Goal: Task Accomplishment & Management: Use online tool/utility

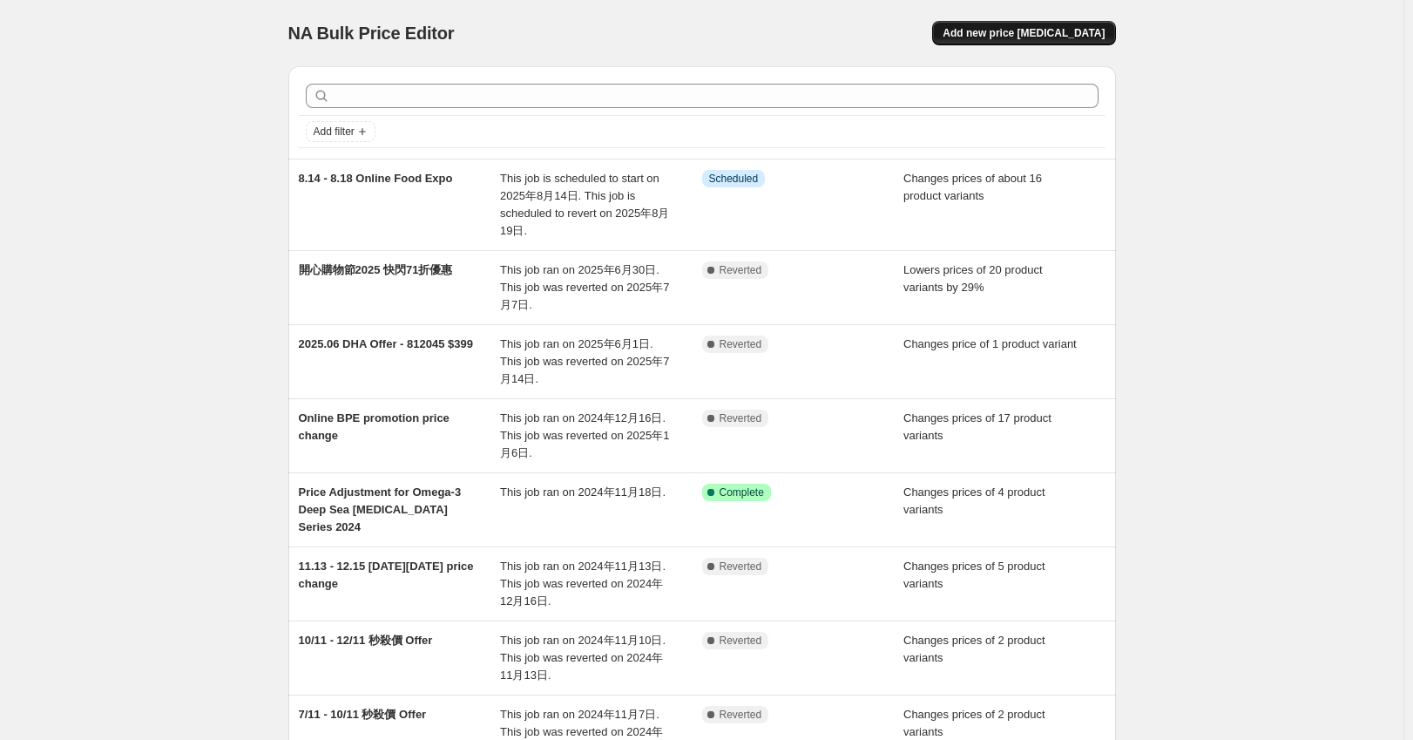
click at [1071, 39] on span "Add new price [MEDICAL_DATA]" at bounding box center [1024, 33] width 162 height 14
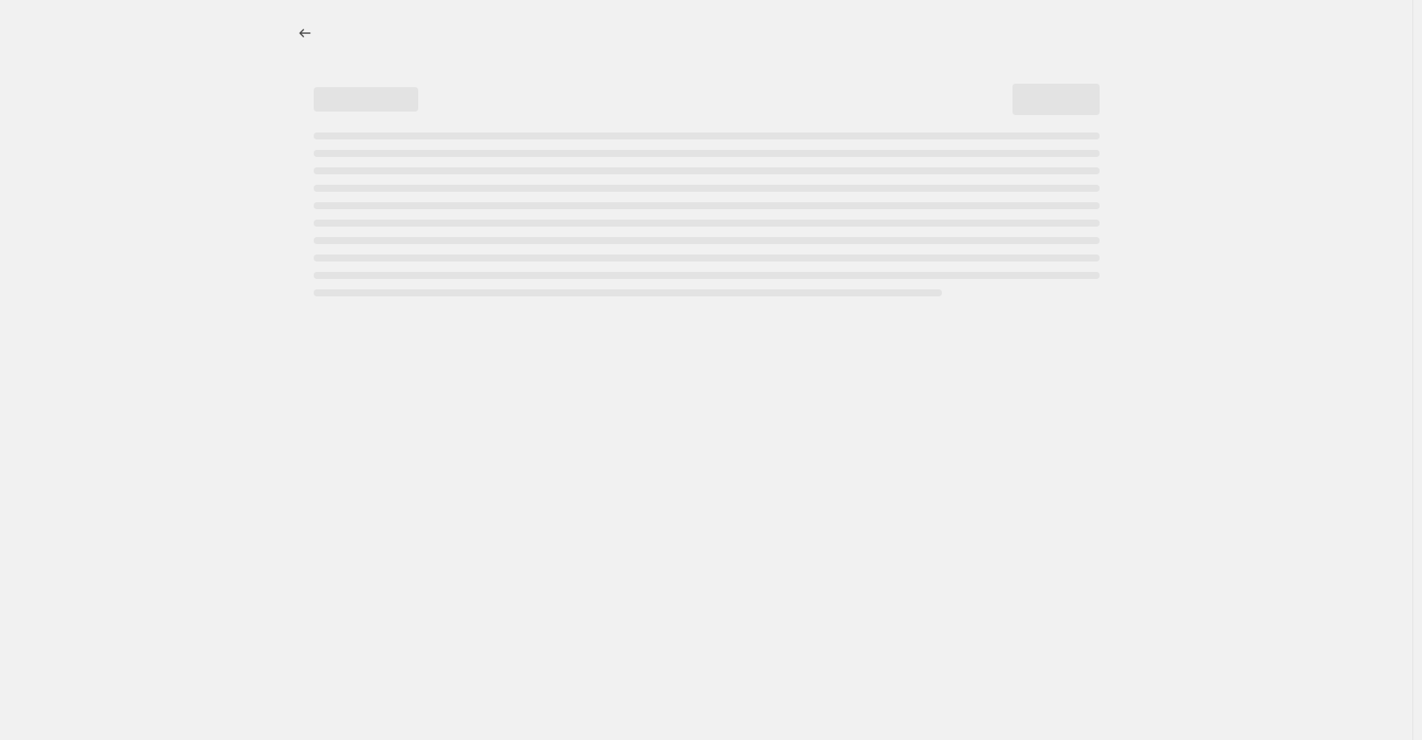
select select "percentage"
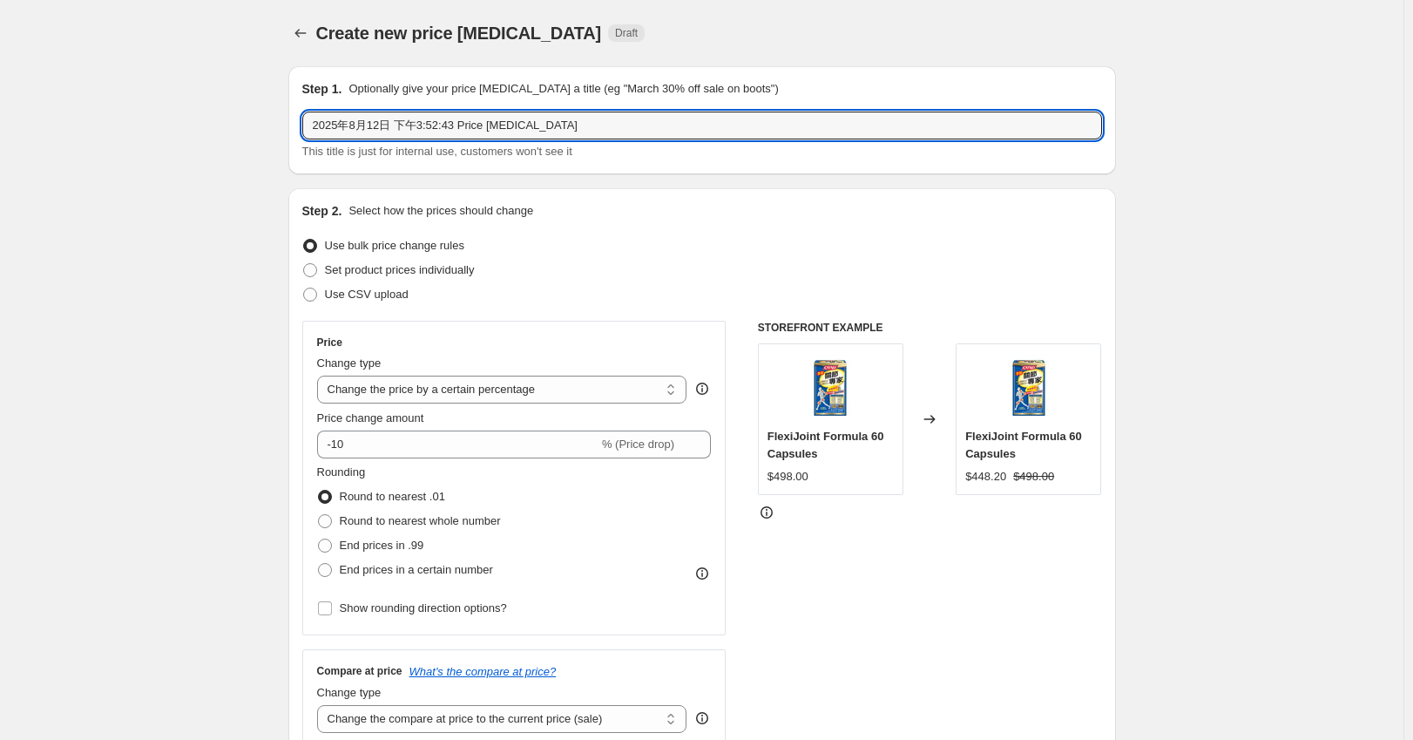
drag, startPoint x: 593, startPoint y: 128, endPoint x: 100, endPoint y: 128, distance: 493.2
paste input "8.14 - 9.17 Bilberry Campaign (32 Days)"
type input "8.14 - 9.17 Bilberry Campaign"
click at [448, 272] on span "Set product prices individually" at bounding box center [400, 269] width 150 height 13
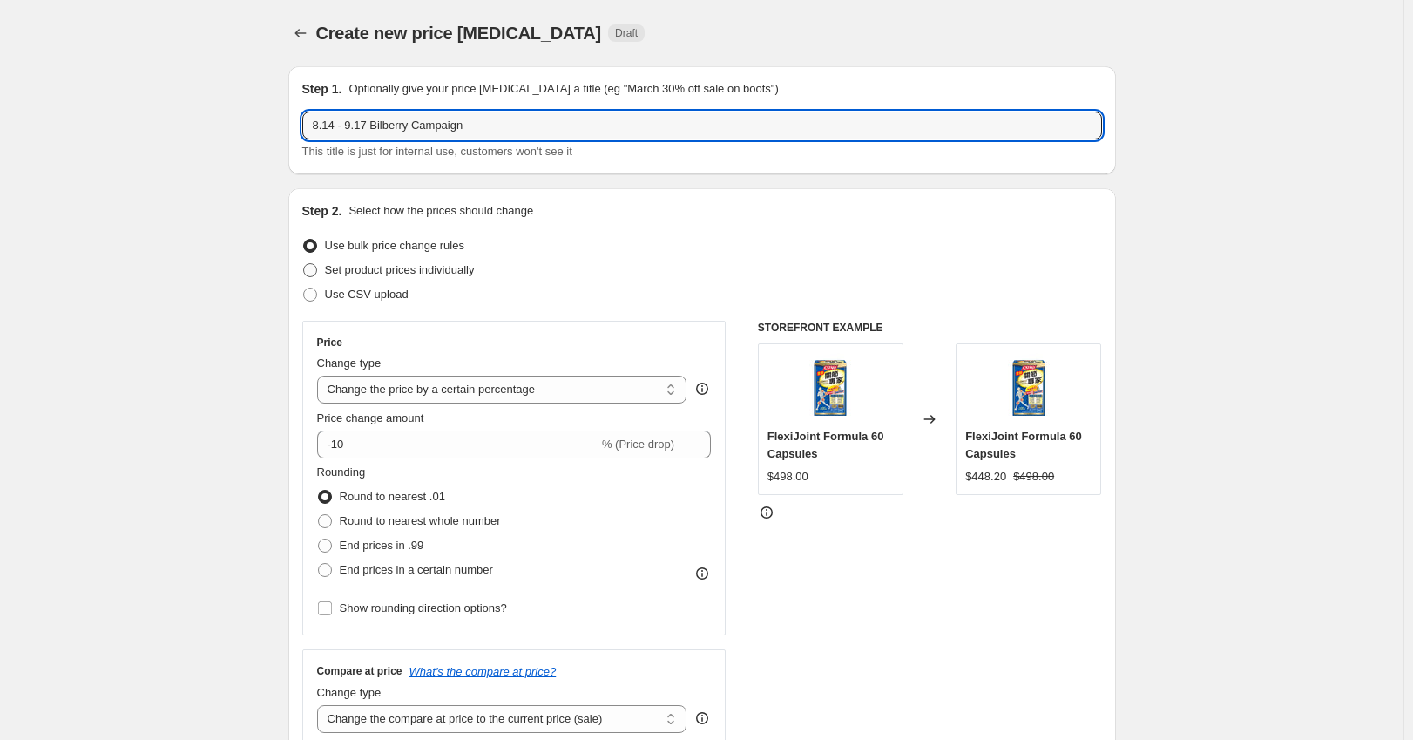
click at [304, 264] on input "Set product prices individually" at bounding box center [303, 263] width 1 height 1
radio input "true"
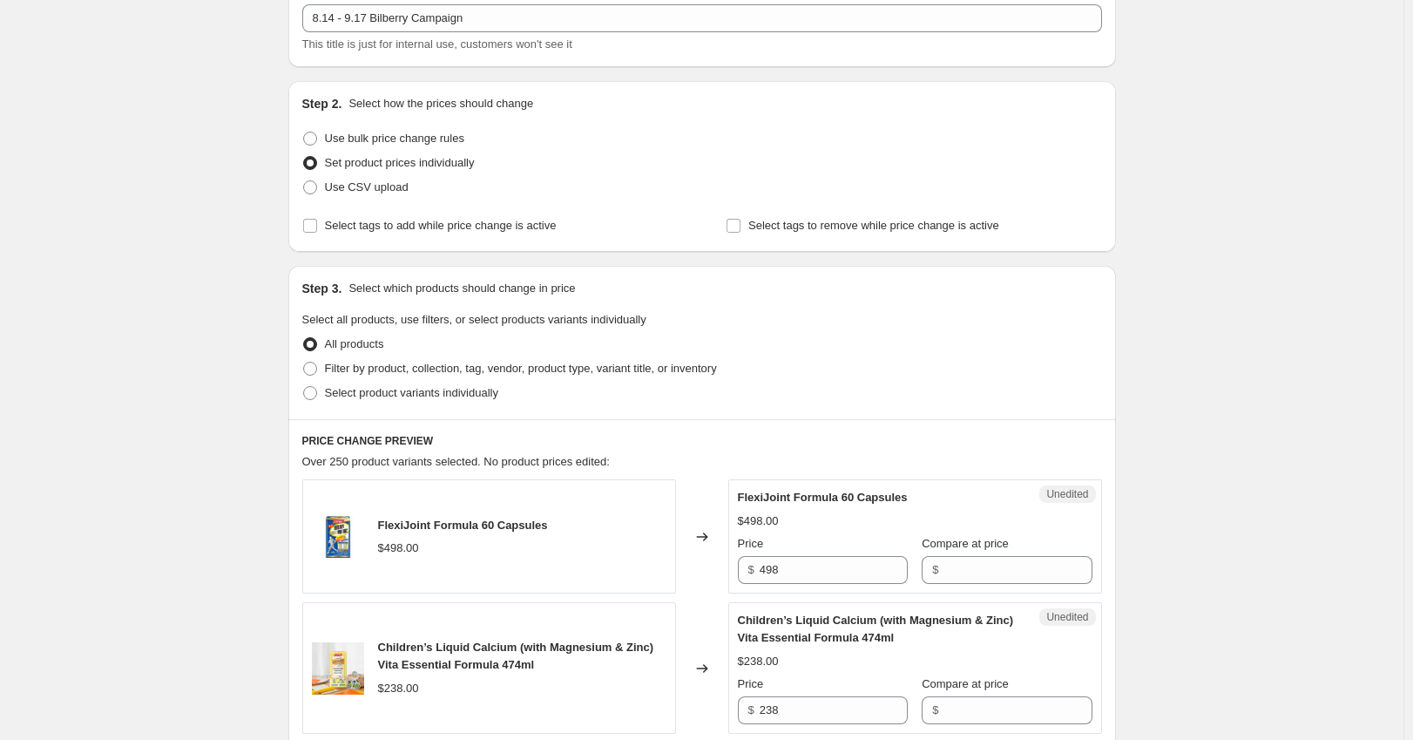
scroll to position [233, 0]
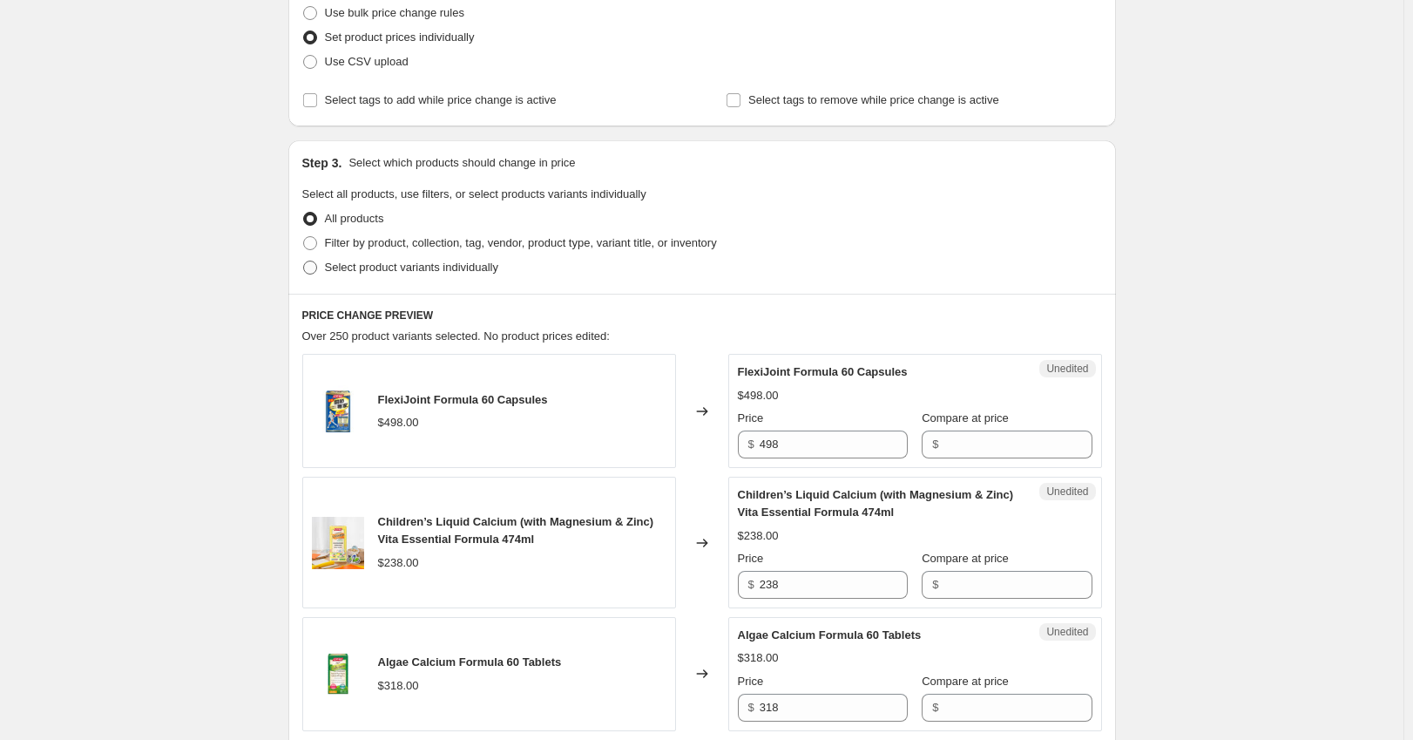
click at [435, 257] on label "Select product variants individually" at bounding box center [400, 267] width 196 height 24
click at [304, 261] on input "Select product variants individually" at bounding box center [303, 261] width 1 height 1
radio input "true"
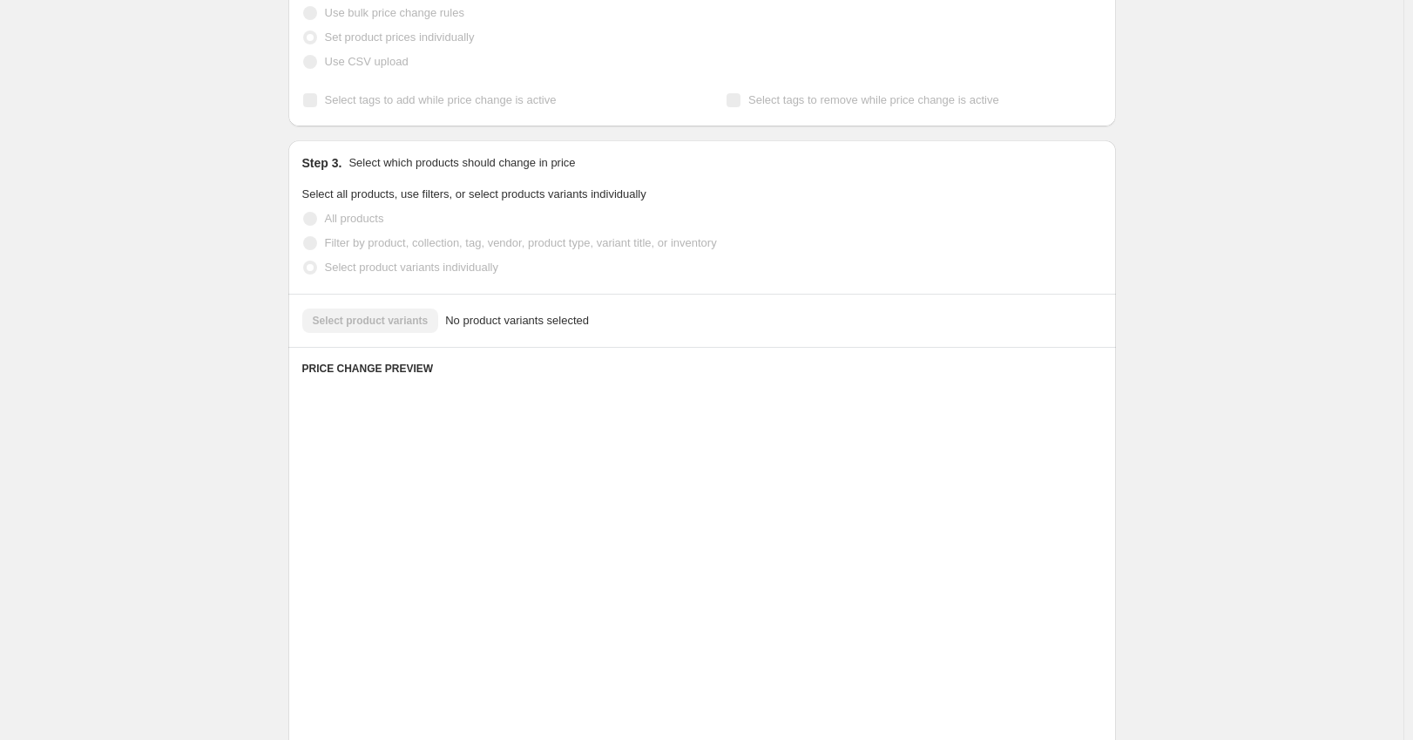
scroll to position [175, 0]
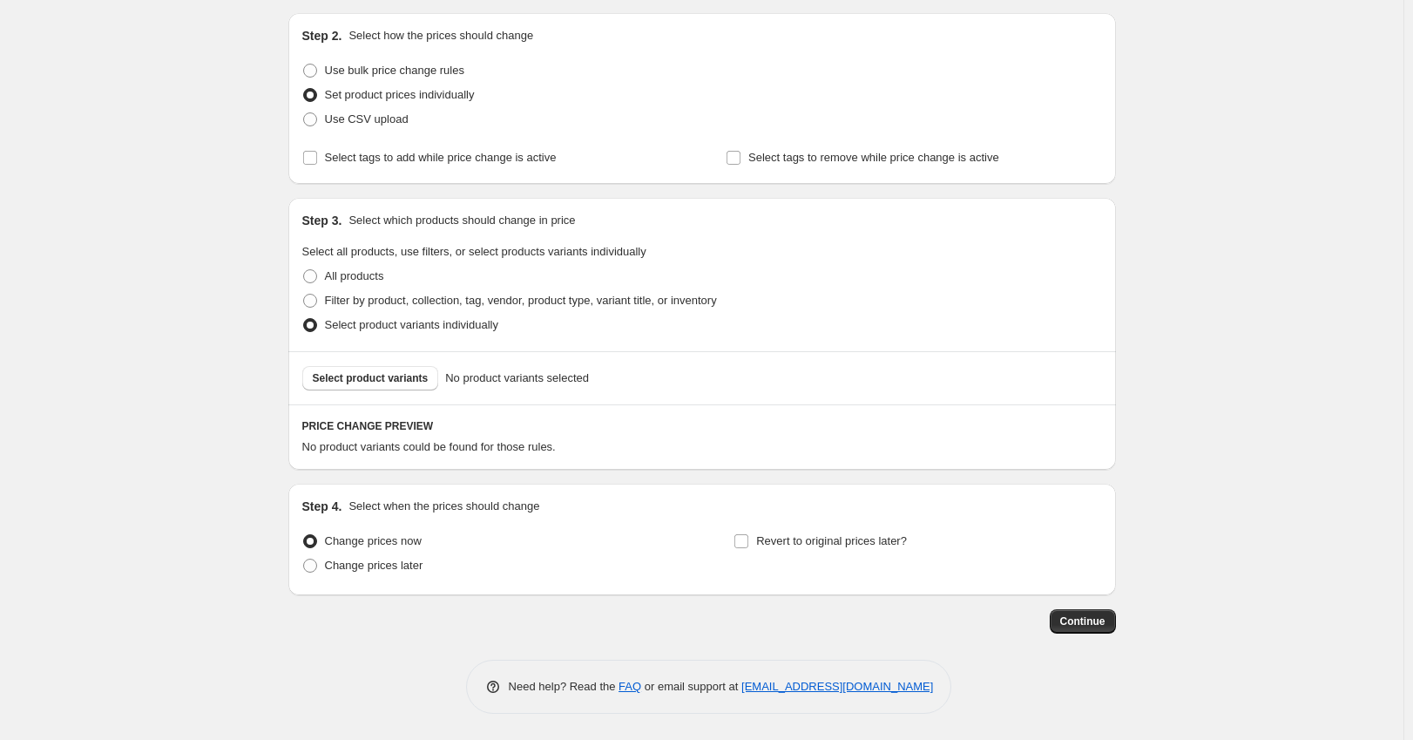
click at [403, 390] on div "Select product variants No product variants selected" at bounding box center [702, 377] width 828 height 53
click at [423, 374] on span "Select product variants" at bounding box center [371, 378] width 116 height 14
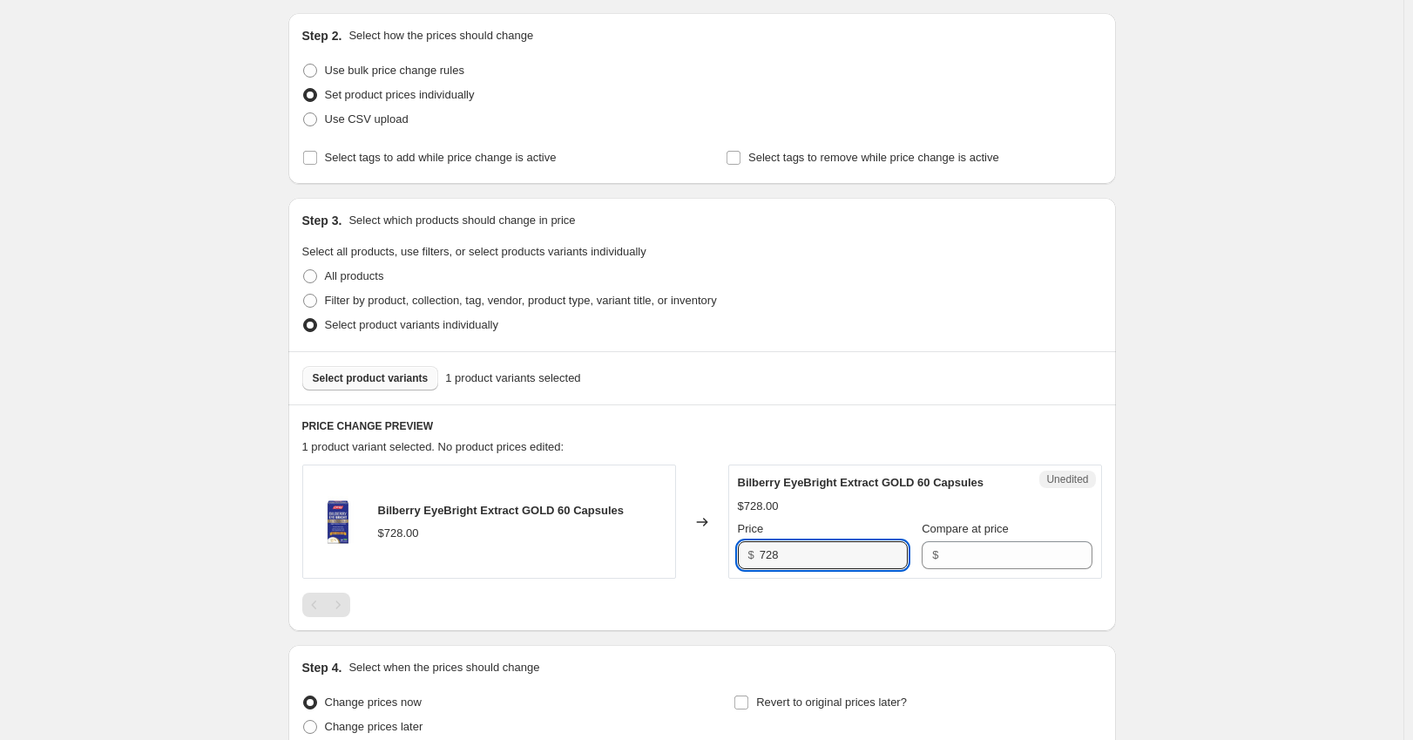
drag, startPoint x: 809, startPoint y: 555, endPoint x: 642, endPoint y: 546, distance: 167.5
click at [642, 546] on div "Bilberry EyeBright Extract GOLD 60 Capsules $728.00 Changed to Unedited Bilberr…" at bounding box center [702, 521] width 800 height 114
click at [962, 541] on input "Compare at price" at bounding box center [1018, 555] width 148 height 28
paste input "728"
type input "728"
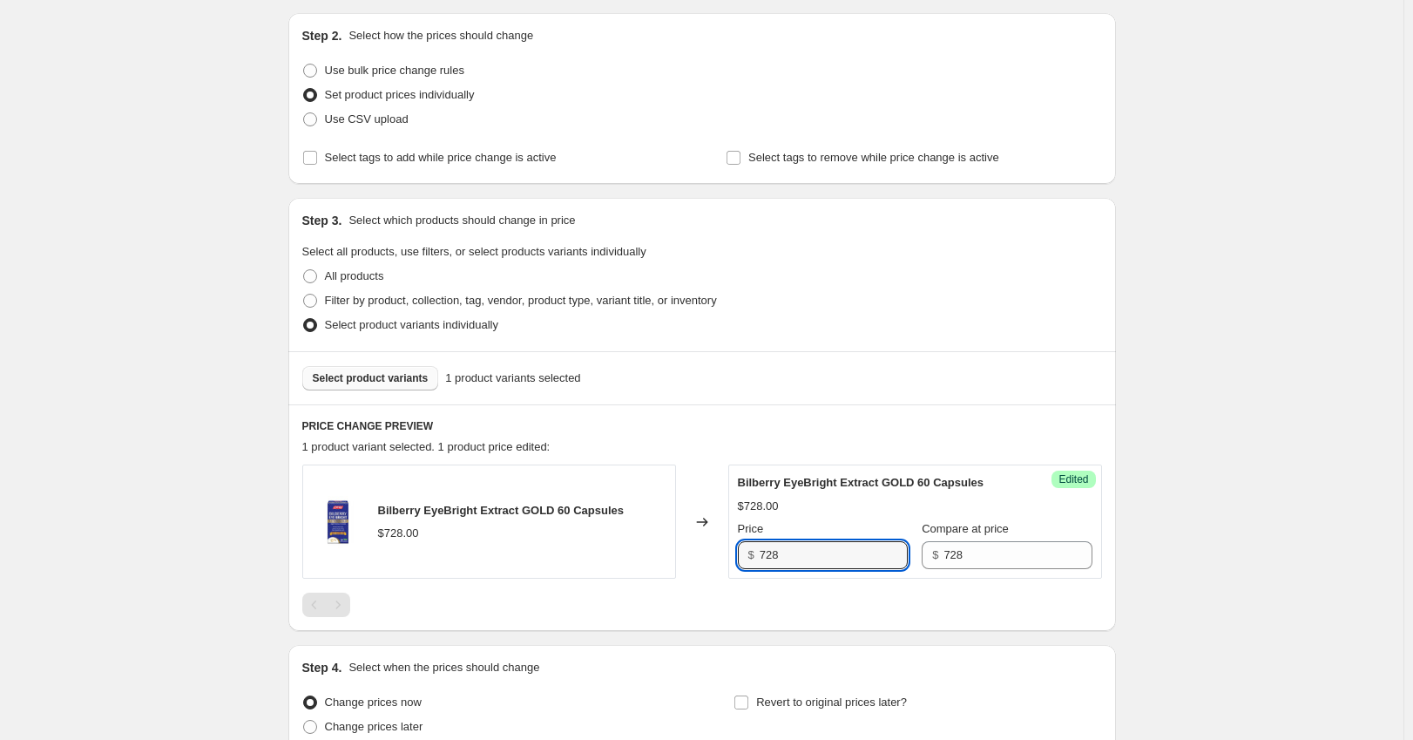
drag, startPoint x: 831, startPoint y: 558, endPoint x: 596, endPoint y: 542, distance: 235.8
click at [596, 542] on div "Bilberry EyeBright Extract GOLD 60 Capsules $728.00 Changed to Success Edited B…" at bounding box center [702, 521] width 800 height 114
type input "546"
click at [1360, 580] on div "Create new price [MEDICAL_DATA]. This page is ready Create new price [MEDICAL_D…" at bounding box center [702, 363] width 1404 height 1076
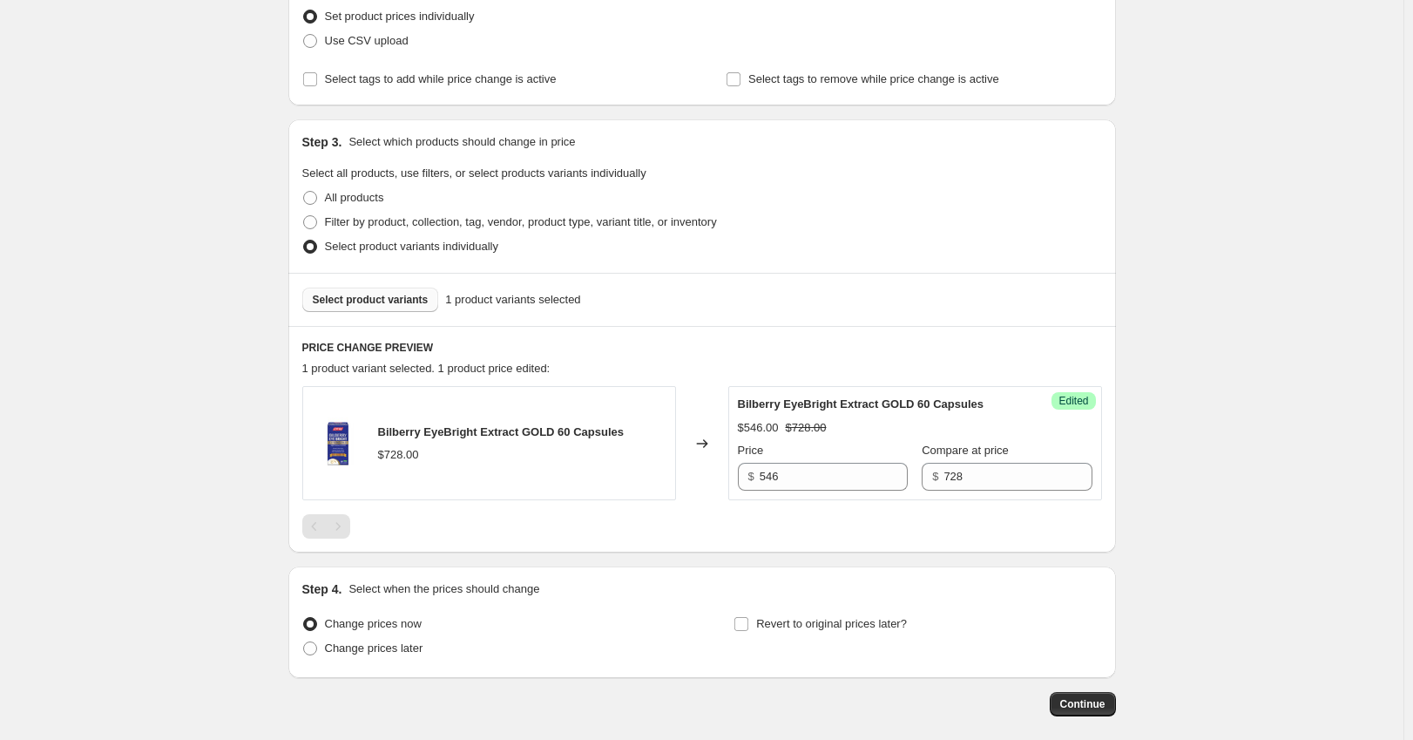
scroll to position [336, 0]
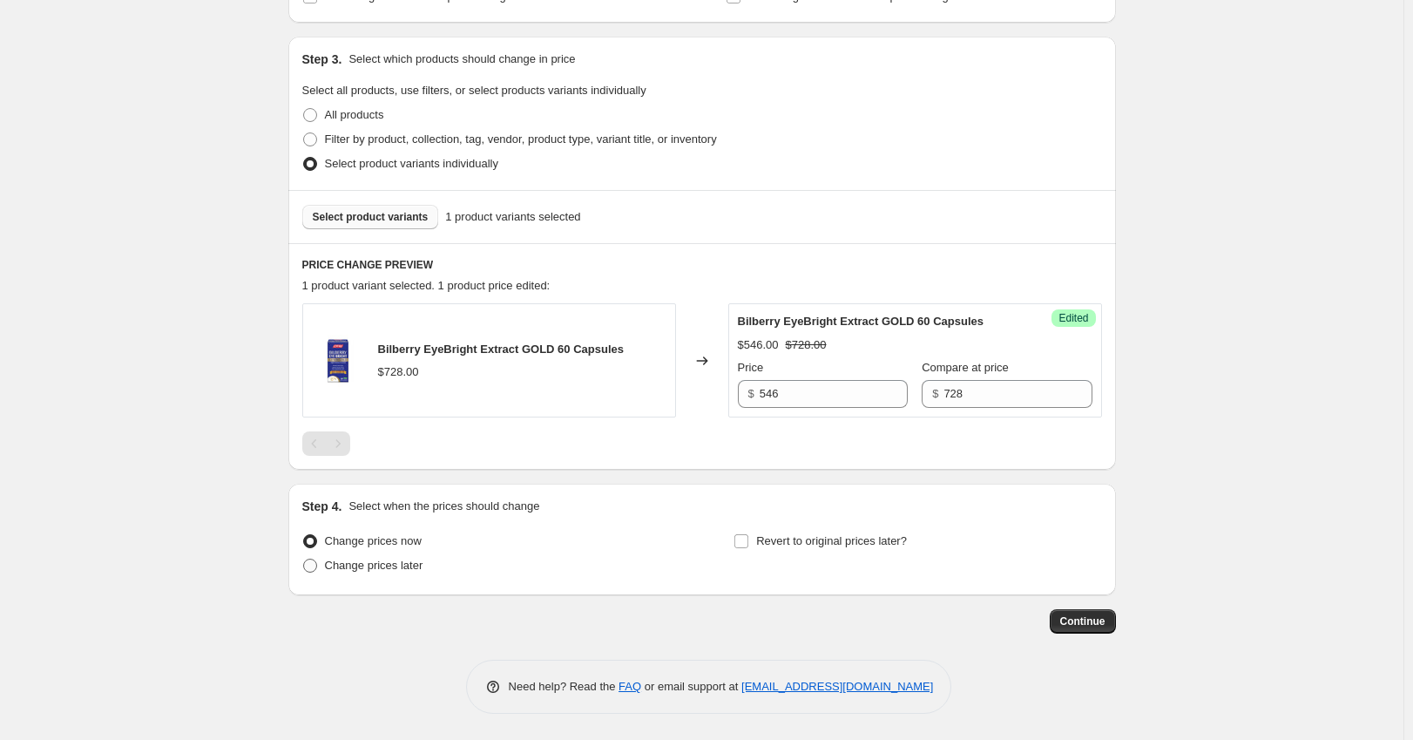
click at [391, 566] on span "Change prices later" at bounding box center [374, 564] width 98 height 13
click at [304, 559] on input "Change prices later" at bounding box center [303, 558] width 1 height 1
radio input "true"
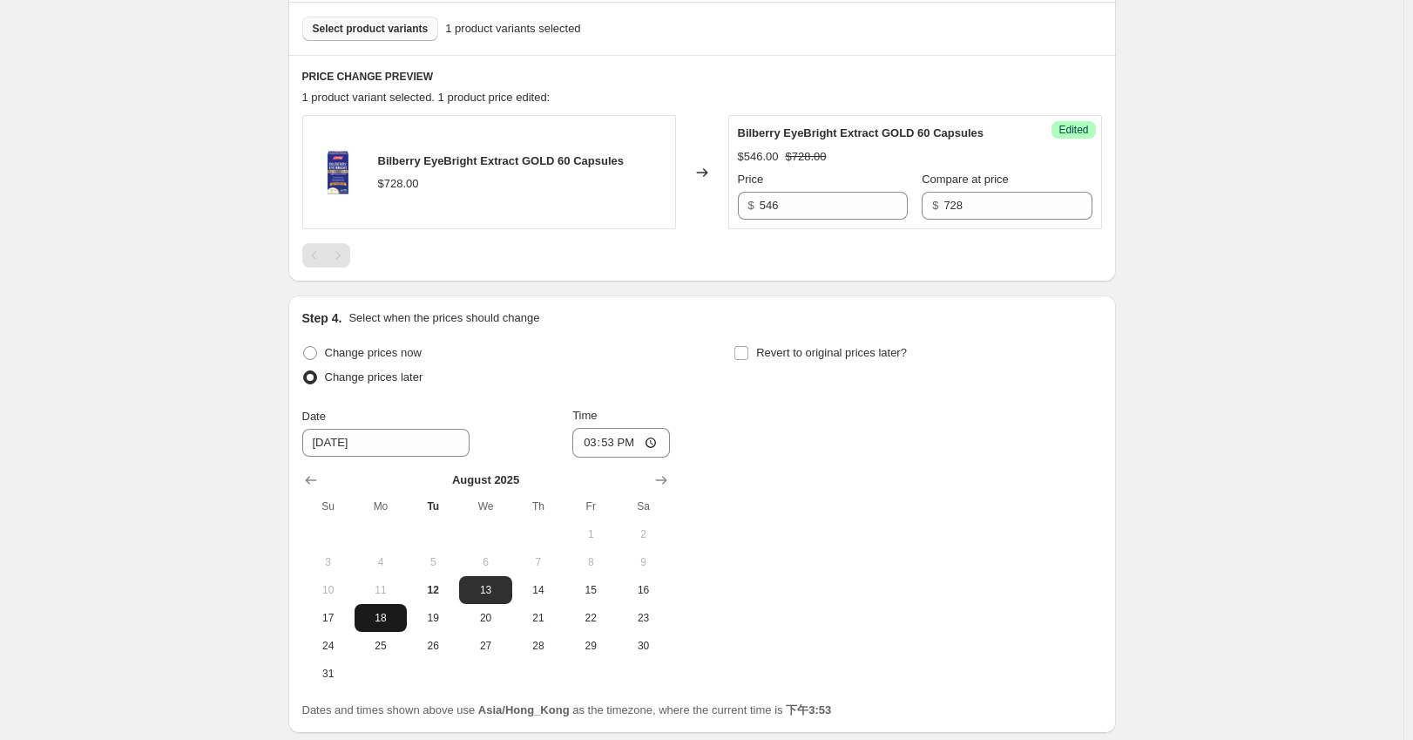
scroll to position [569, 0]
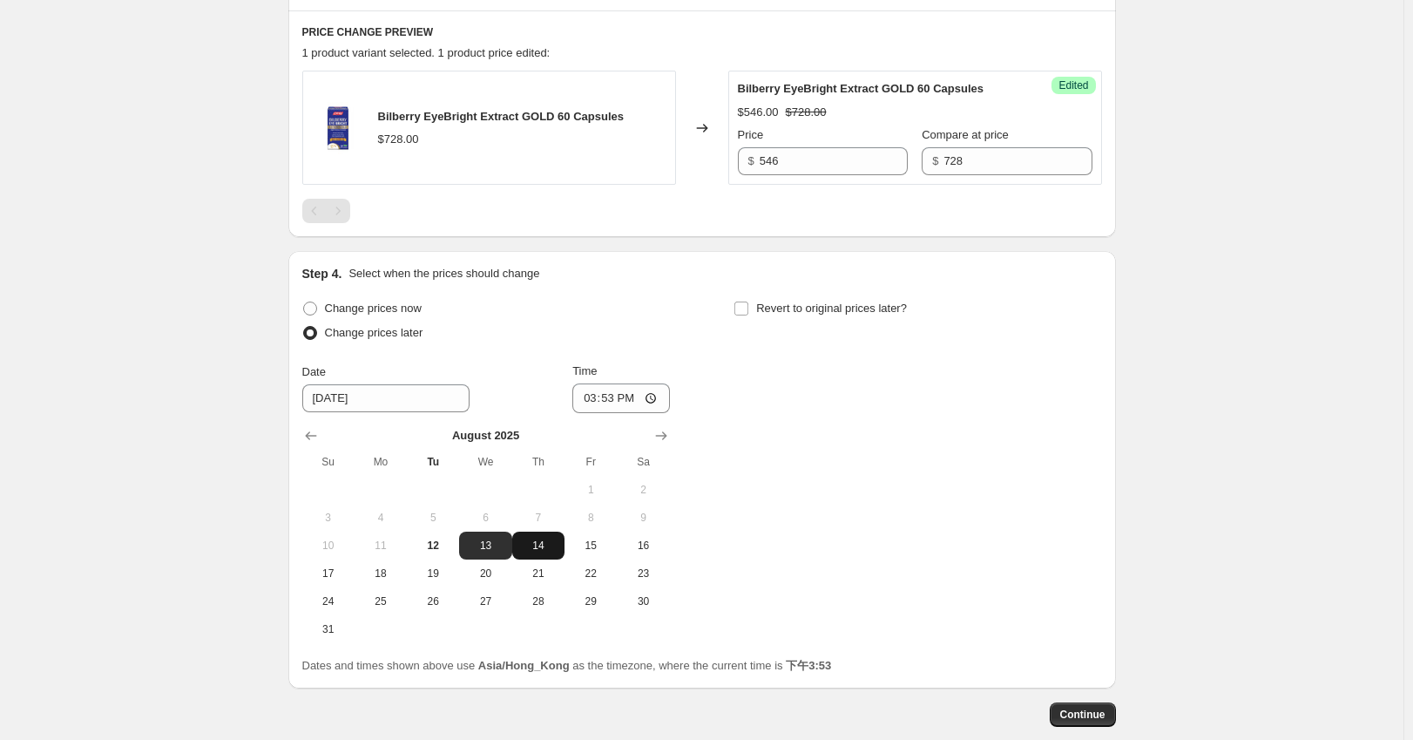
click at [552, 548] on span "14" at bounding box center [538, 545] width 38 height 14
type input "[DATE]"
click at [623, 398] on input "15:53" at bounding box center [621, 398] width 98 height 30
type input "00:00"
click at [909, 440] on div "Change prices now Change prices later Date [DATE] Time 00:00 [DATE] Su Mo Tu We…" at bounding box center [702, 469] width 800 height 347
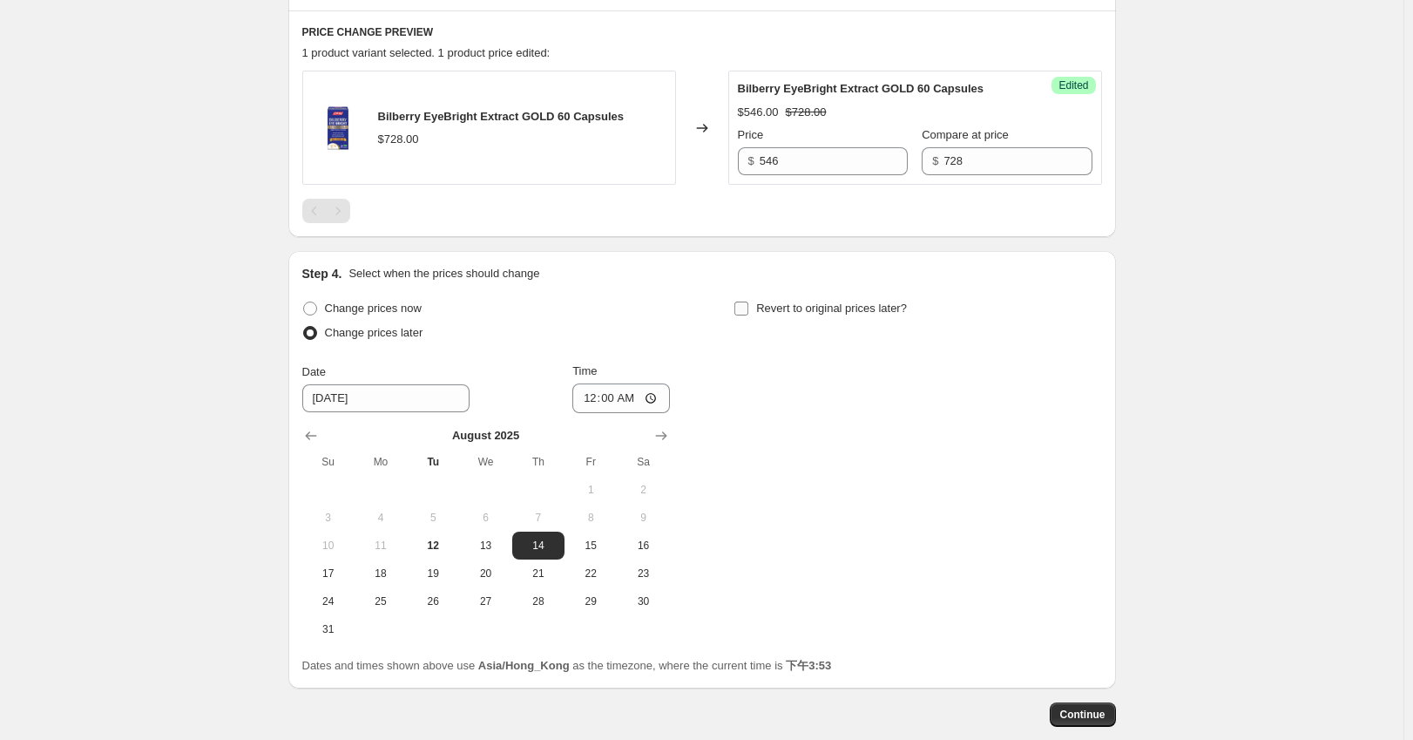
click at [777, 314] on span "Revert to original prices later?" at bounding box center [831, 307] width 151 height 13
click at [748, 314] on input "Revert to original prices later?" at bounding box center [742, 308] width 14 height 14
checkbox input "true"
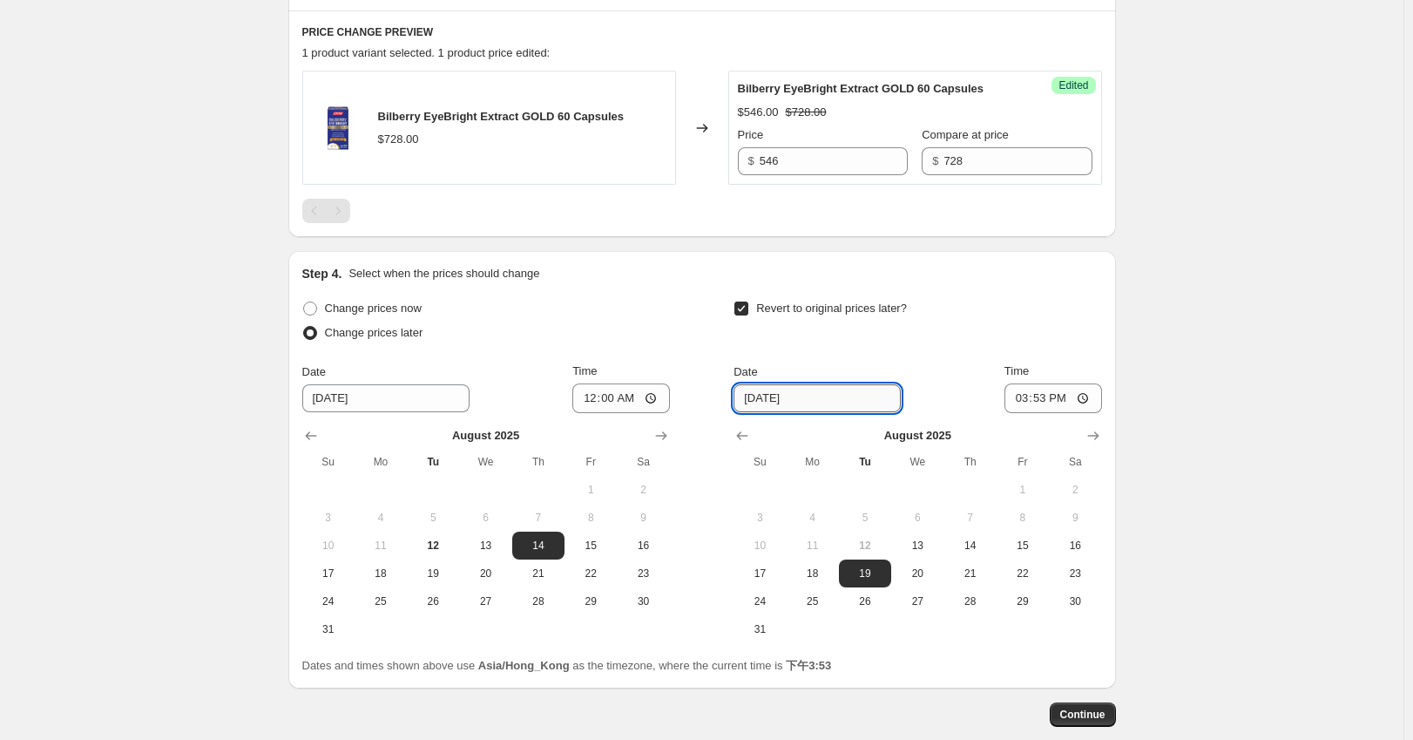
click at [852, 405] on input "[DATE]" at bounding box center [817, 398] width 167 height 28
click at [1093, 424] on button "Show next month, September 2025" at bounding box center [1093, 435] width 24 height 24
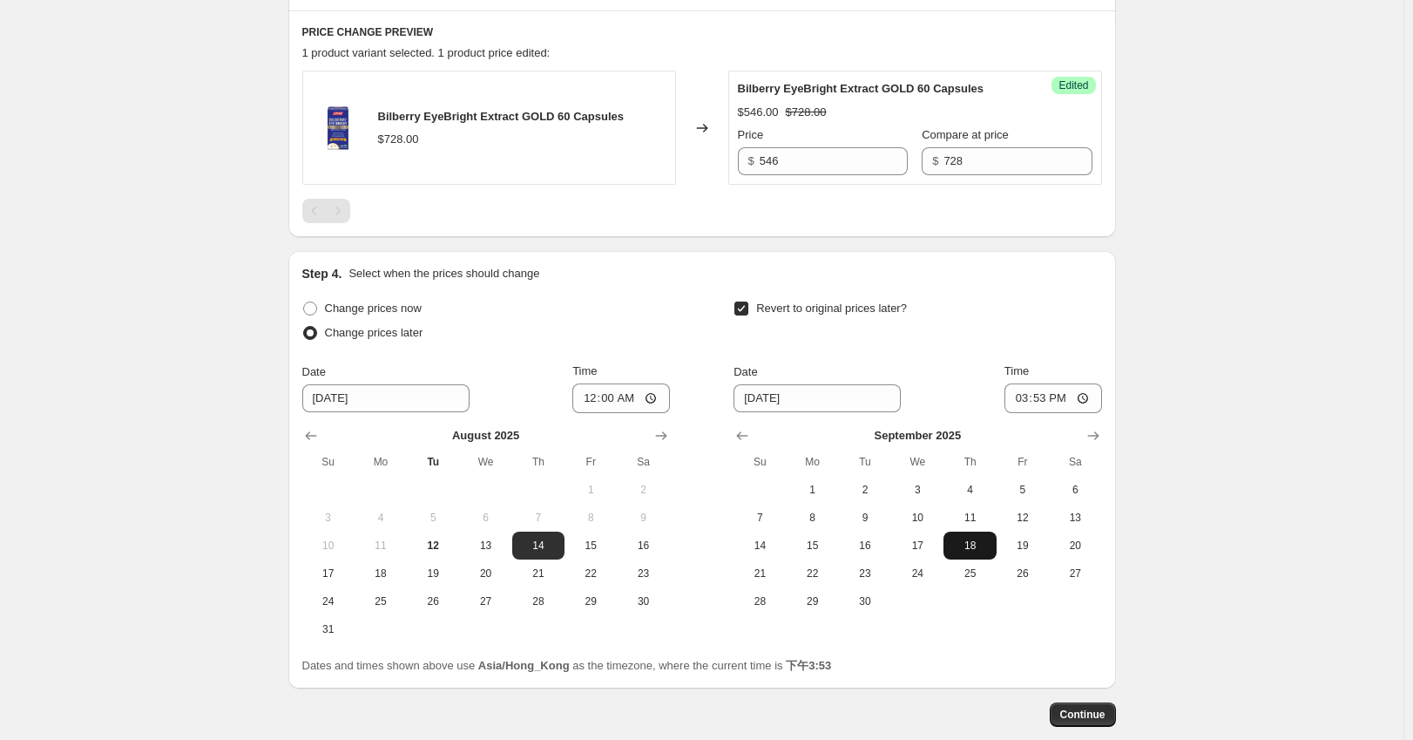
click at [968, 535] on button "18" at bounding box center [970, 545] width 52 height 28
type input "[DATE]"
click at [1059, 390] on input "15:53" at bounding box center [1054, 398] width 98 height 30
click at [1045, 401] on input "15:53" at bounding box center [1054, 398] width 98 height 30
type input "00:00"
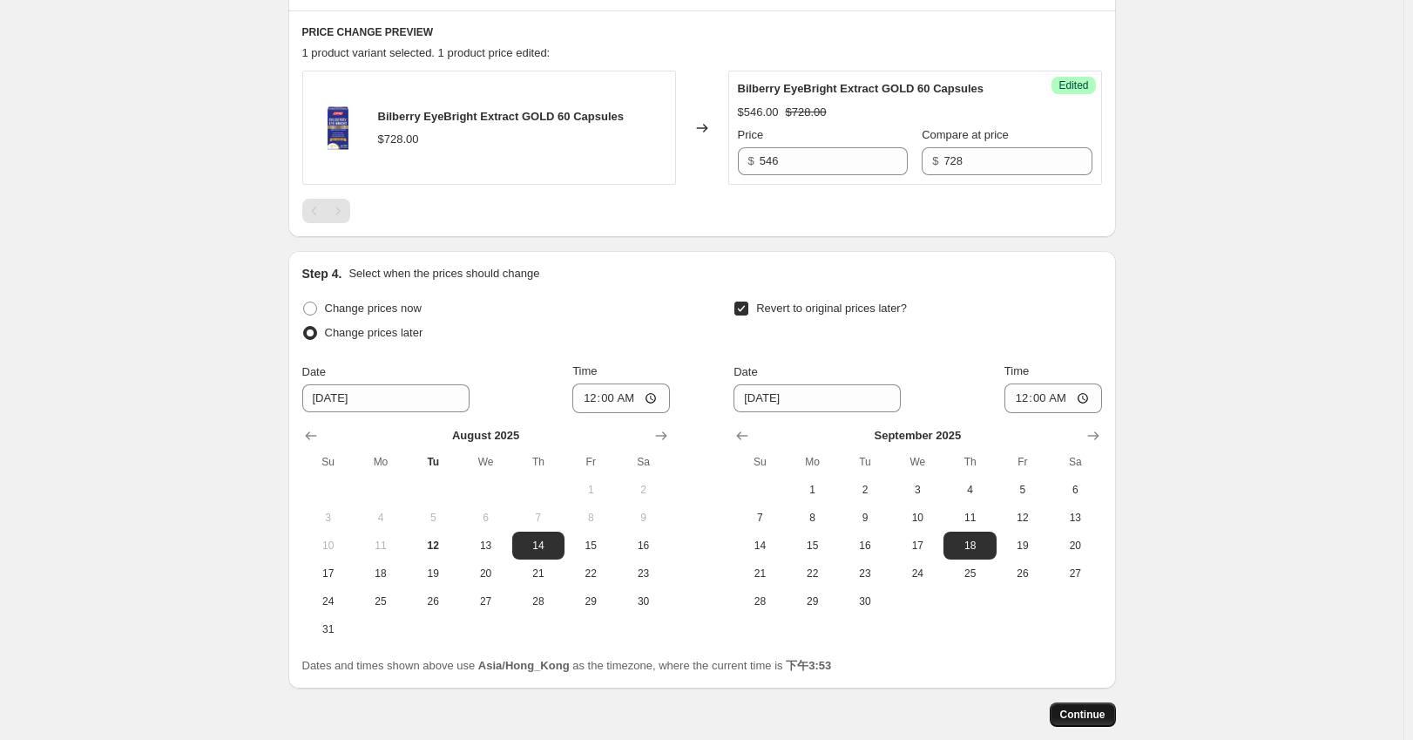
click at [1094, 704] on button "Continue" at bounding box center [1083, 714] width 66 height 24
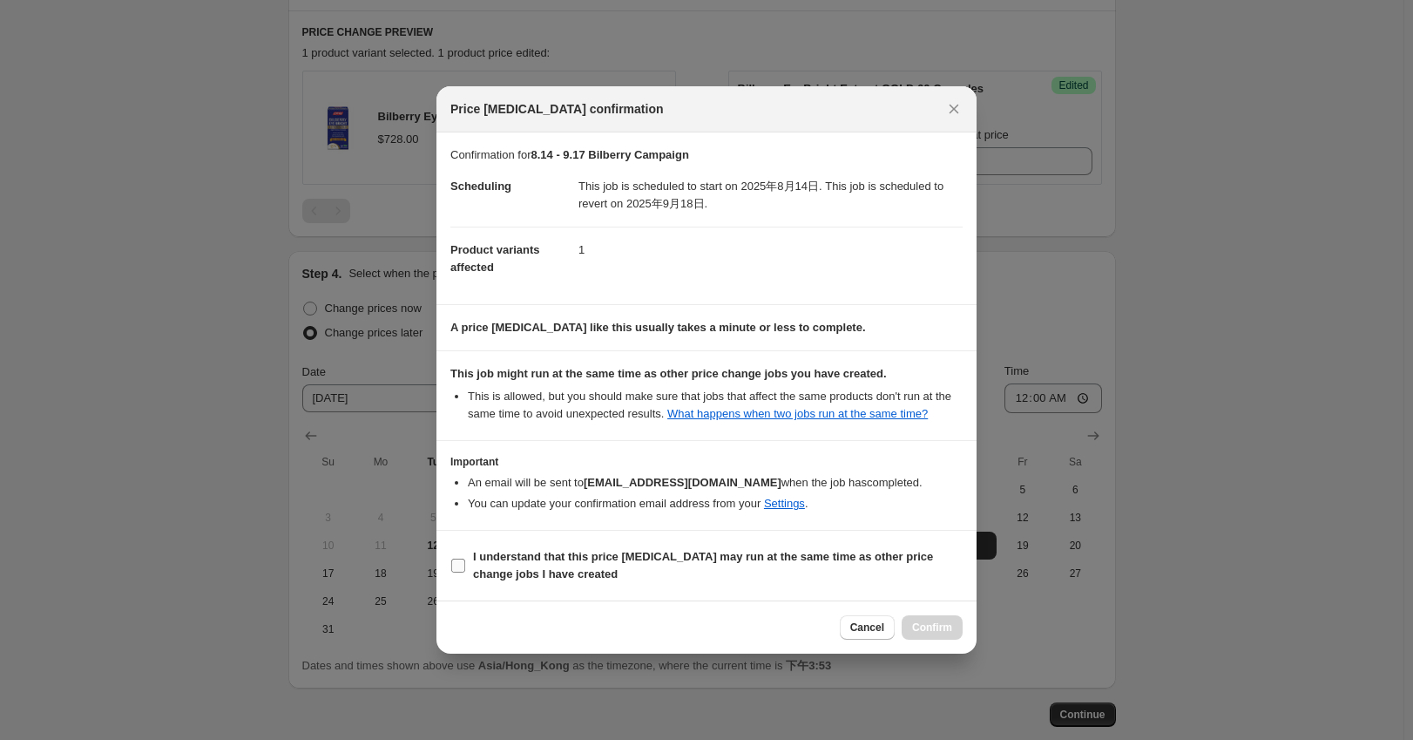
click at [684, 564] on b "I understand that this price [MEDICAL_DATA] may run at the same time as other p…" at bounding box center [703, 565] width 460 height 30
click at [465, 564] on input "I understand that this price [MEDICAL_DATA] may run at the same time as other p…" at bounding box center [458, 565] width 14 height 14
checkbox input "true"
click at [949, 622] on span "Confirm" at bounding box center [932, 627] width 40 height 14
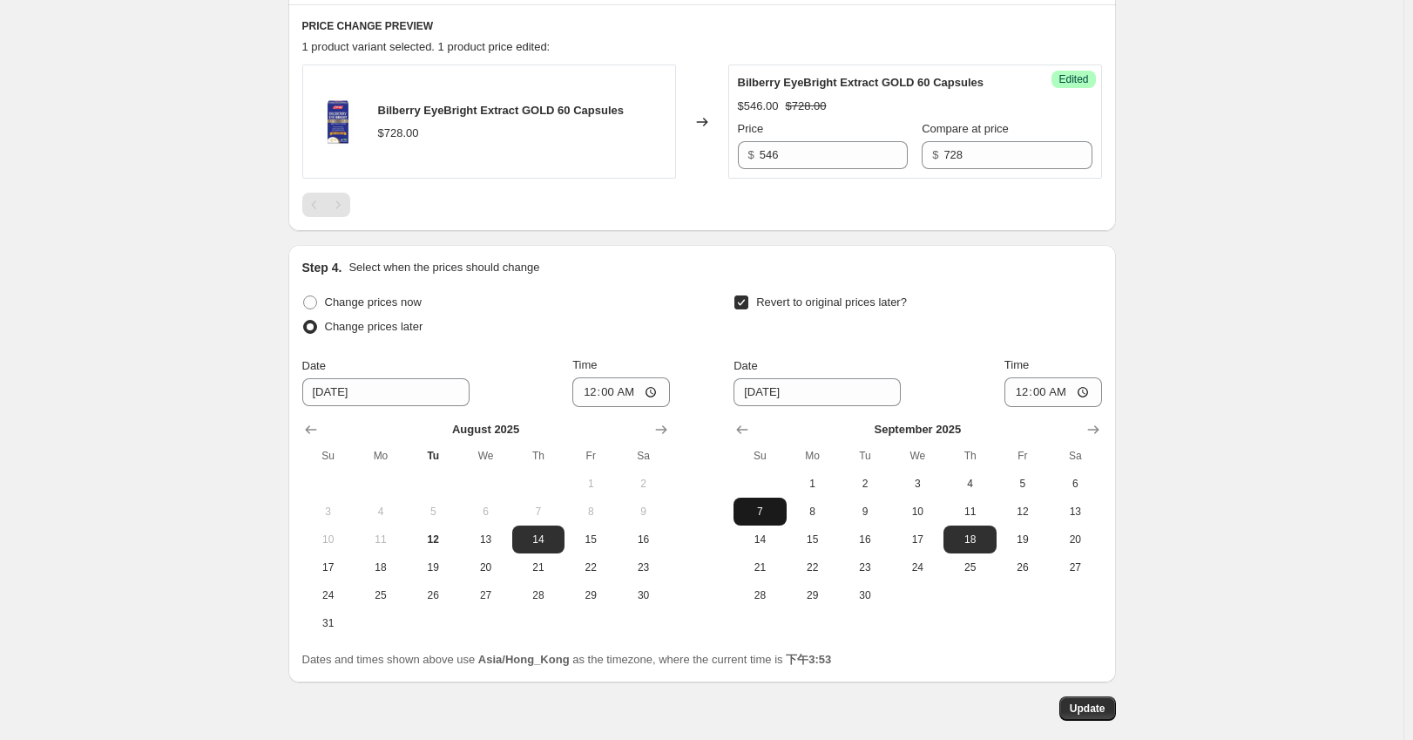
scroll to position [768, 0]
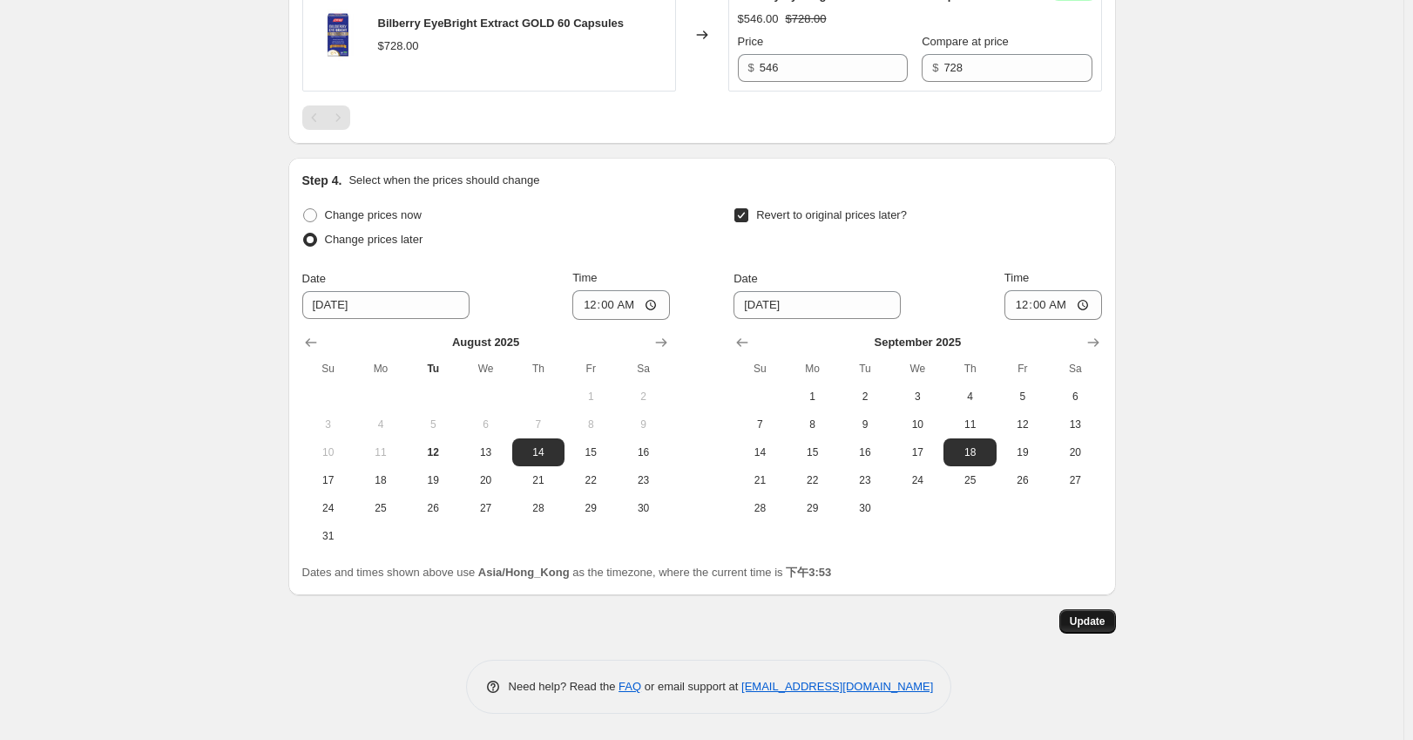
click at [1110, 622] on button "Update" at bounding box center [1087, 621] width 57 height 24
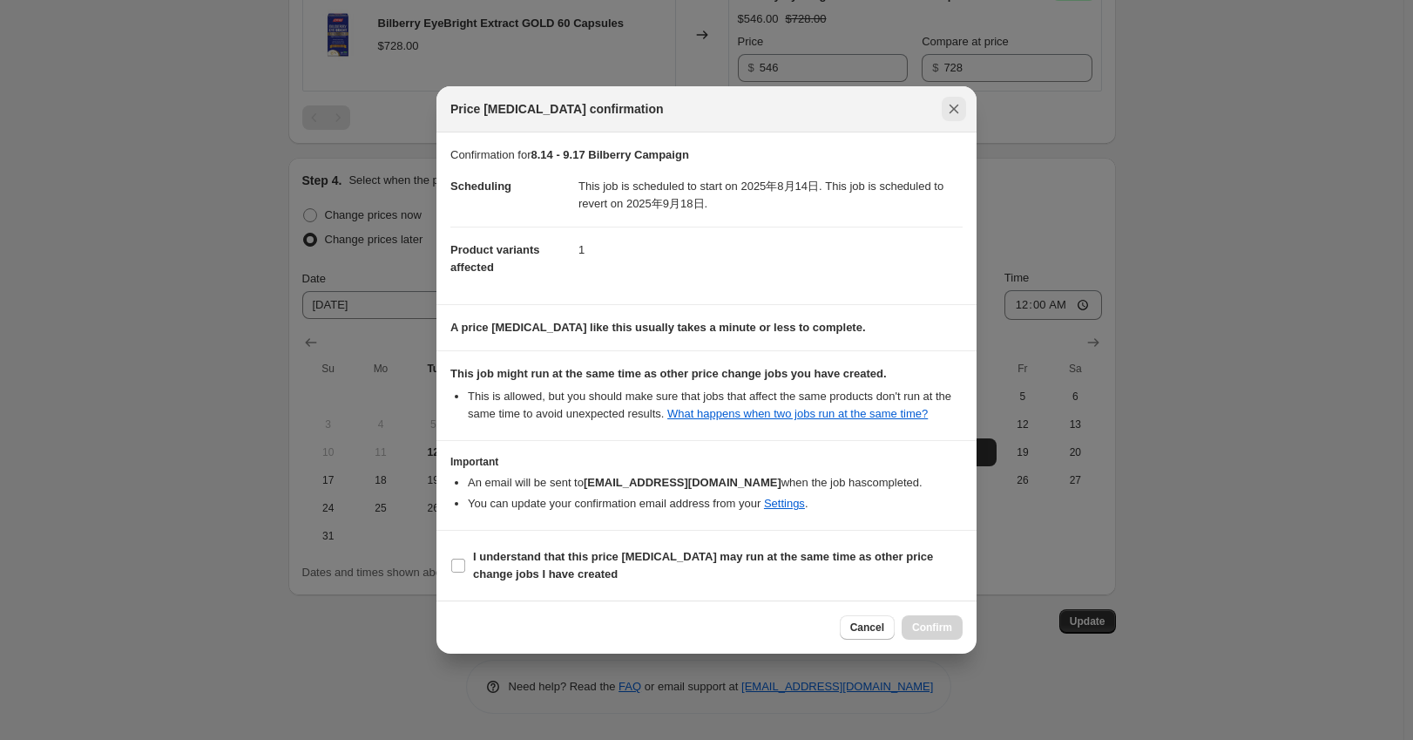
click at [957, 100] on button "Close" at bounding box center [954, 109] width 24 height 24
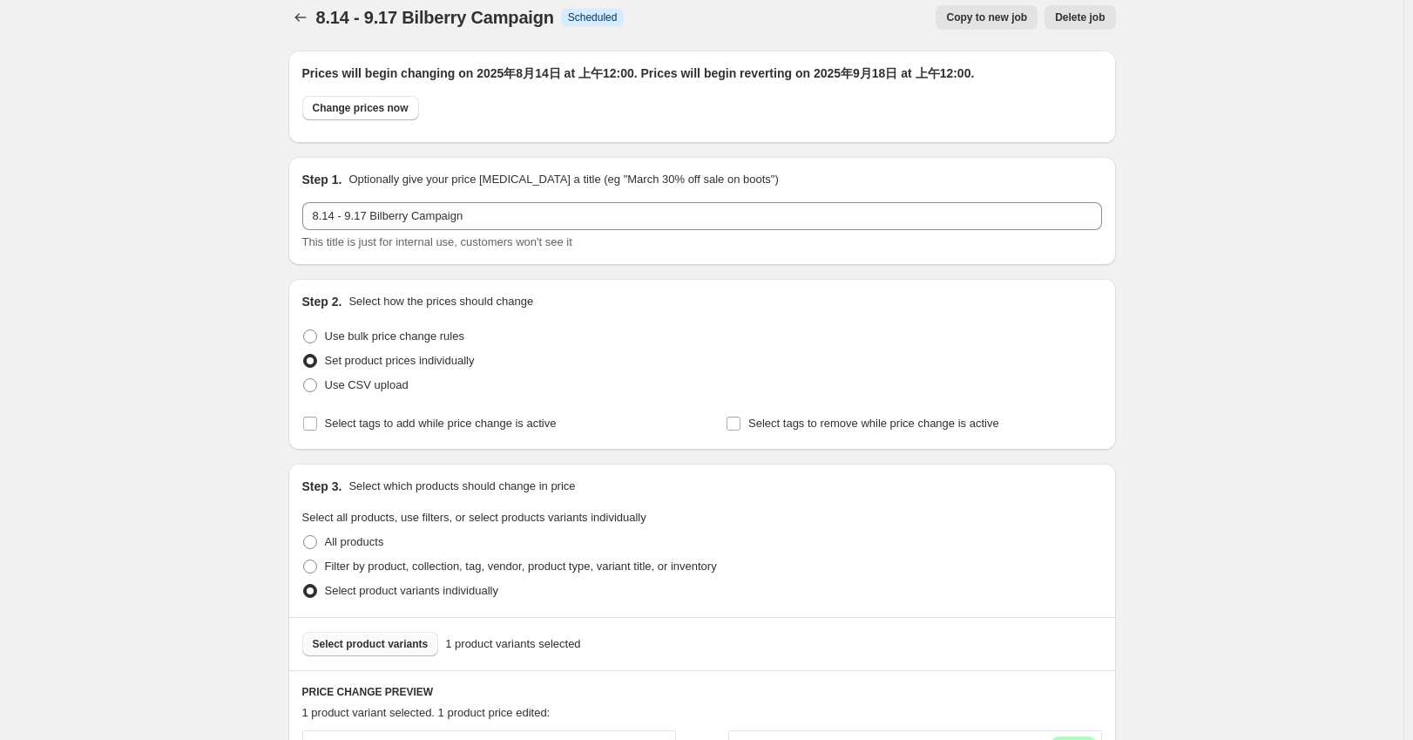
scroll to position [0, 0]
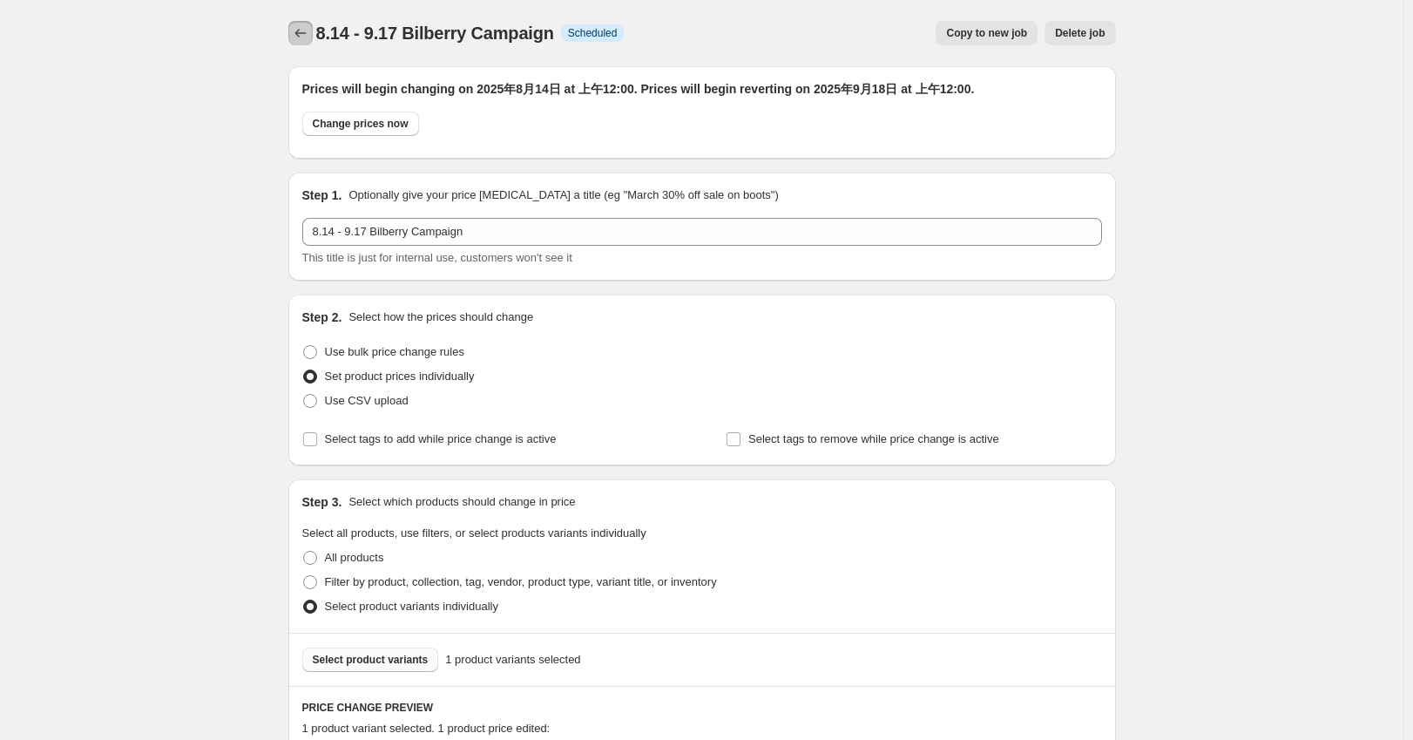
click at [301, 36] on icon "Price change jobs" at bounding box center [299, 33] width 11 height 9
